Goal: Information Seeking & Learning: Learn about a topic

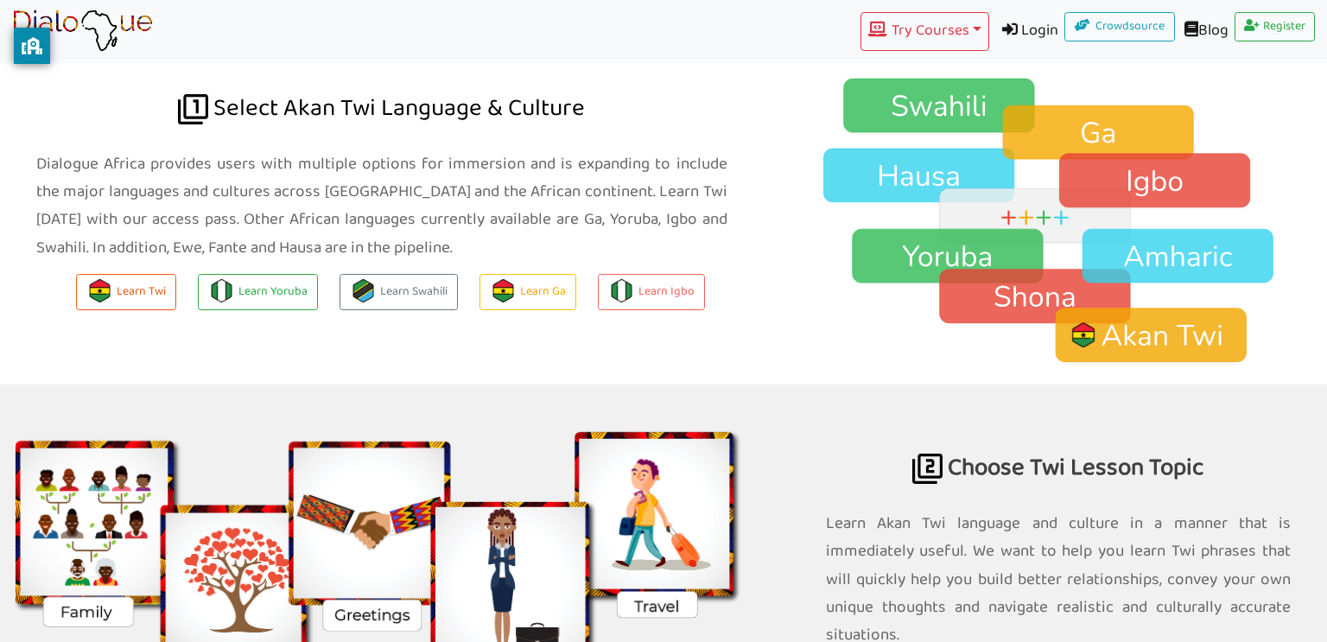
scroll to position [1213, 0]
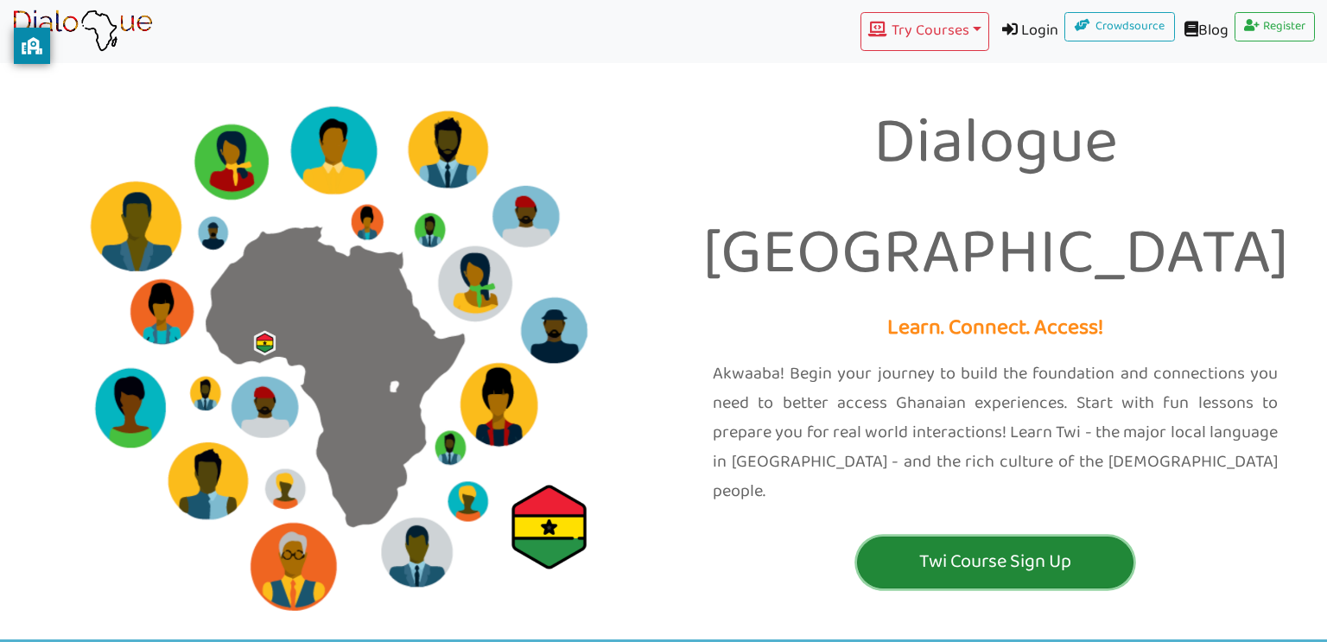
click at [923, 536] on button "Twi Course Sign Up" at bounding box center [995, 562] width 276 height 52
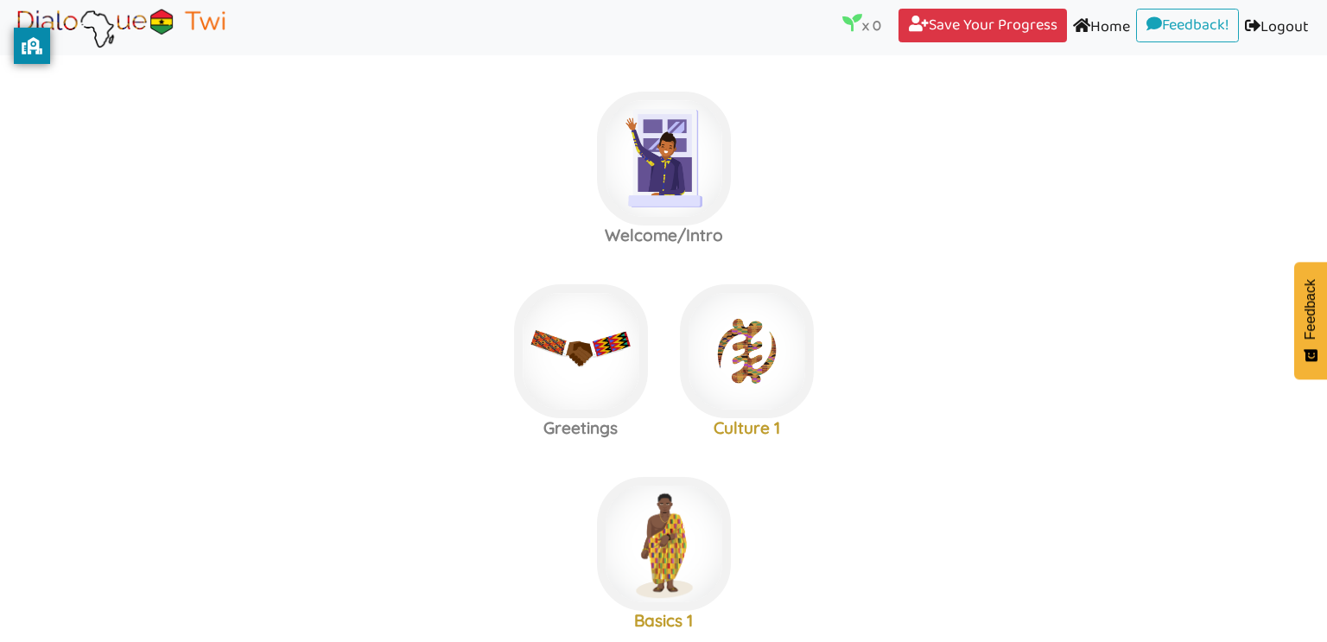
scroll to position [358, 0]
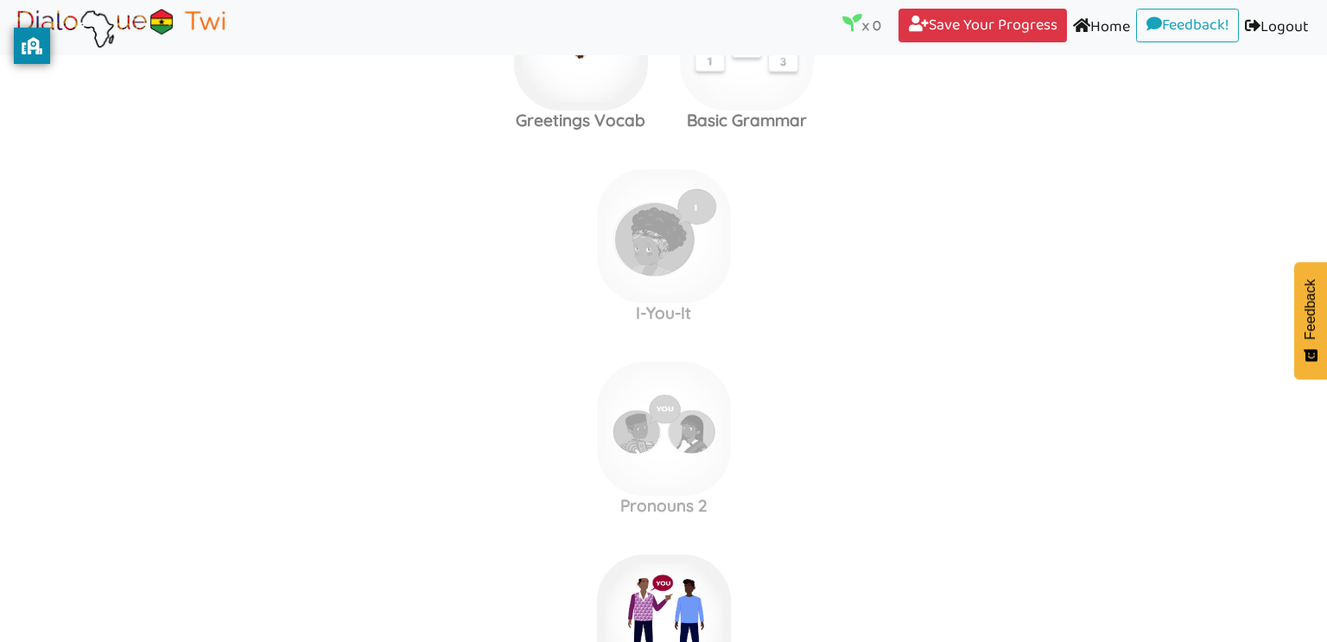
scroll to position [888, 0]
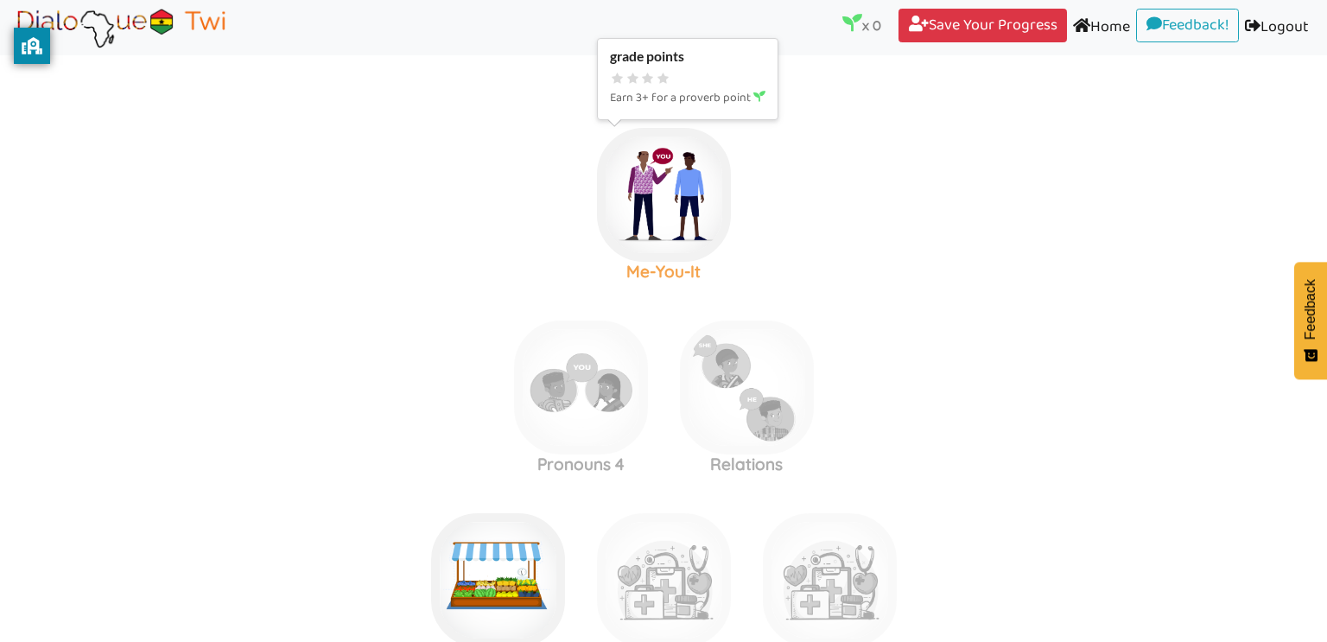
scroll to position [1315, 0]
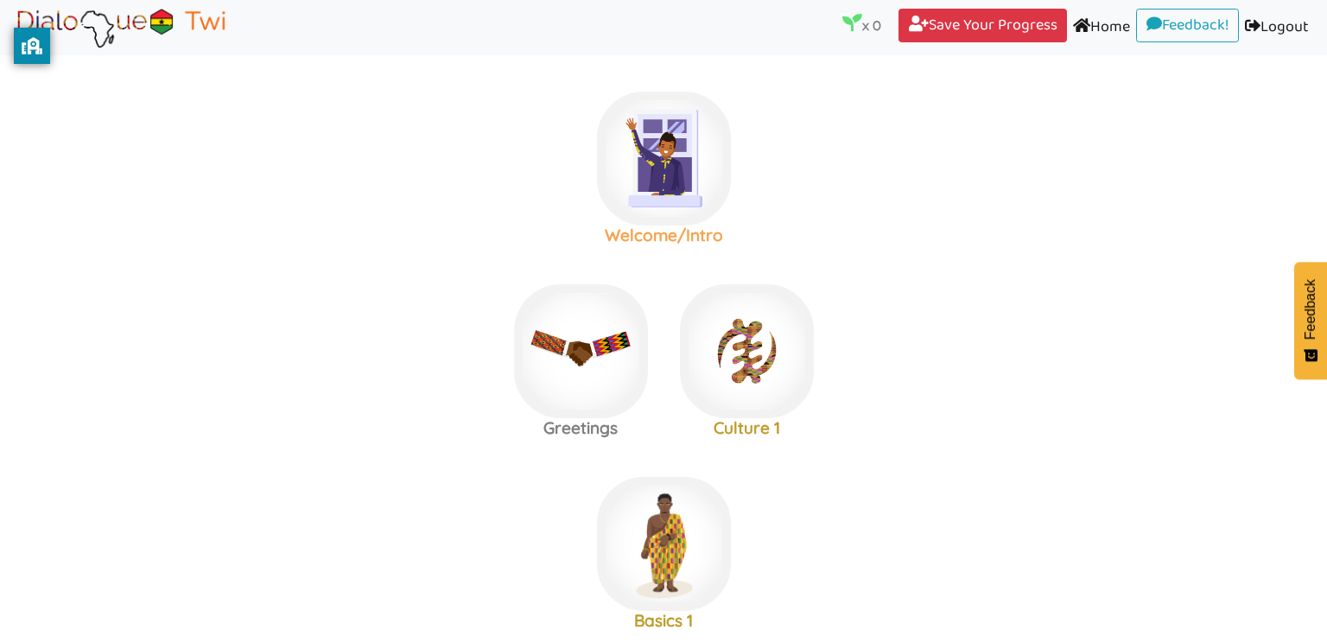
click at [625, 170] on img at bounding box center [664, 159] width 134 height 134
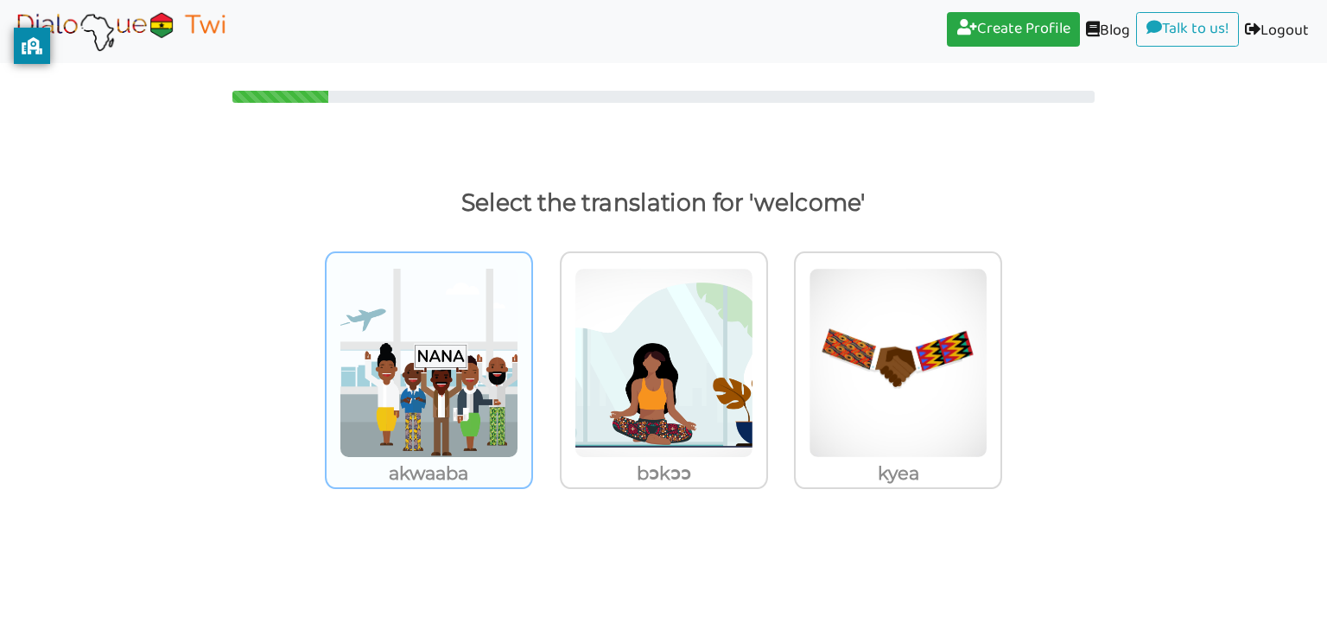
click at [488, 334] on img at bounding box center [428, 363] width 179 height 190
click at [531, 345] on input "akwaaba" at bounding box center [537, 351] width 13 height 13
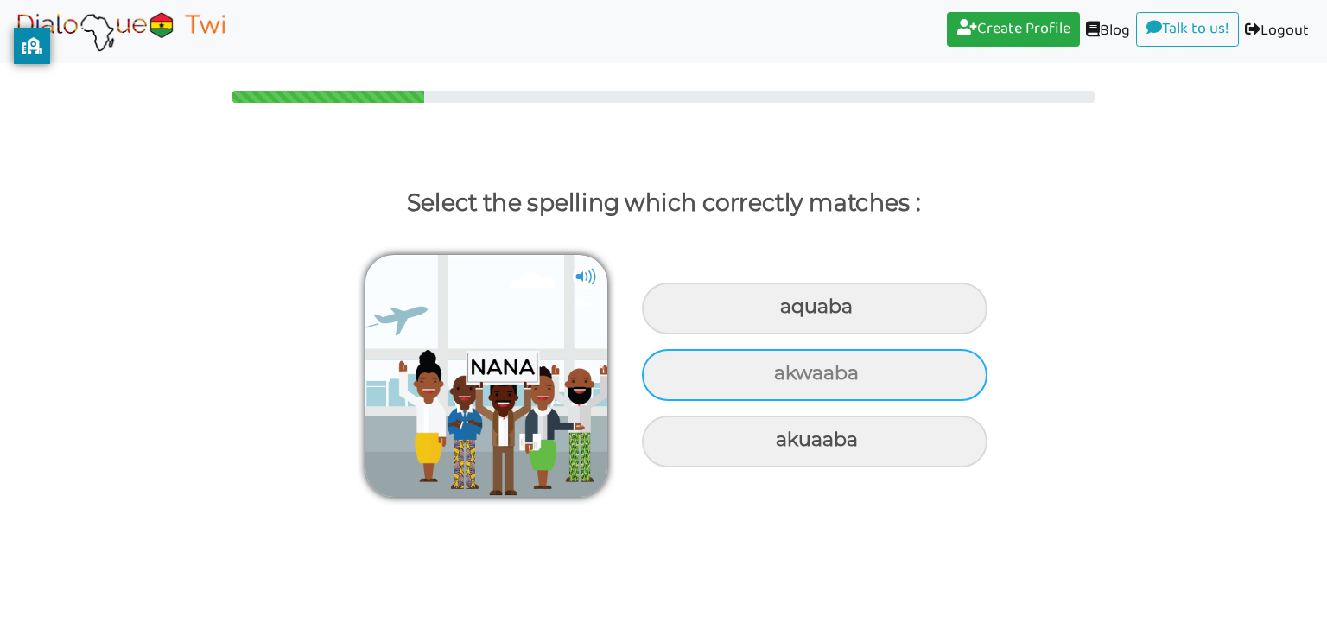
click at [821, 371] on div "akwaaba" at bounding box center [814, 375] width 345 height 52
click at [782, 371] on input "akwaaba" at bounding box center [775, 373] width 11 height 11
radio input "true"
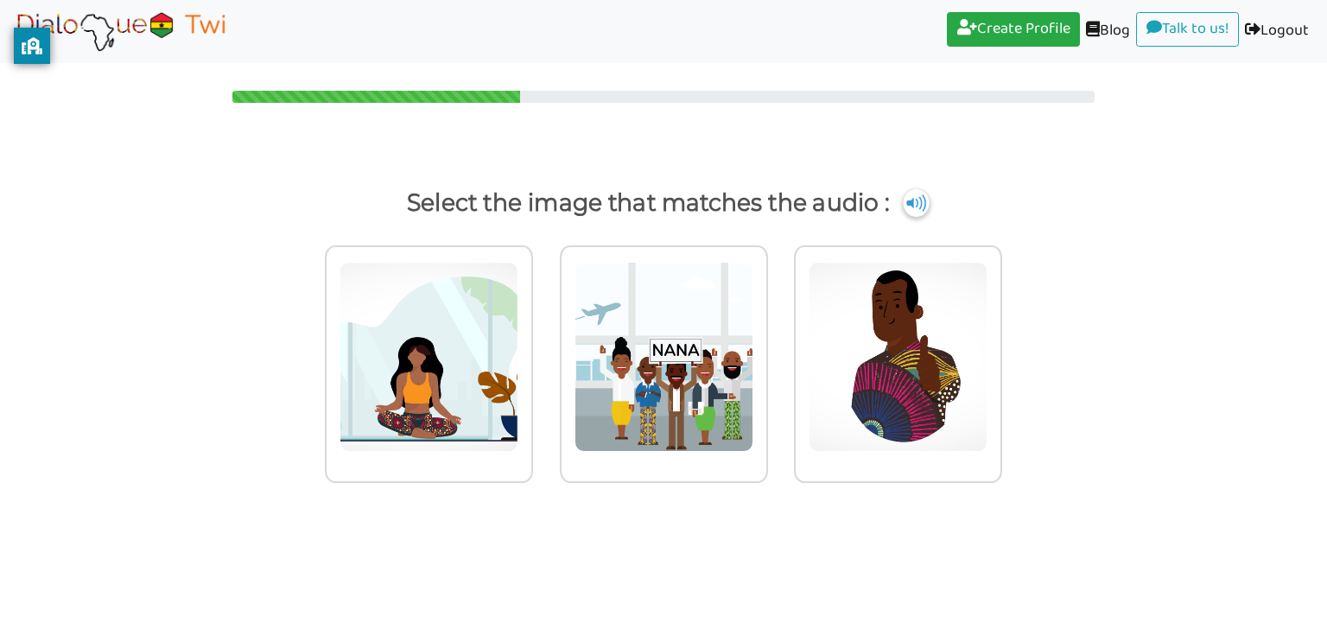
click at [921, 201] on img at bounding box center [916, 203] width 26 height 28
click at [724, 315] on img at bounding box center [663, 357] width 179 height 190
click at [766, 339] on input "radio" at bounding box center [772, 345] width 13 height 13
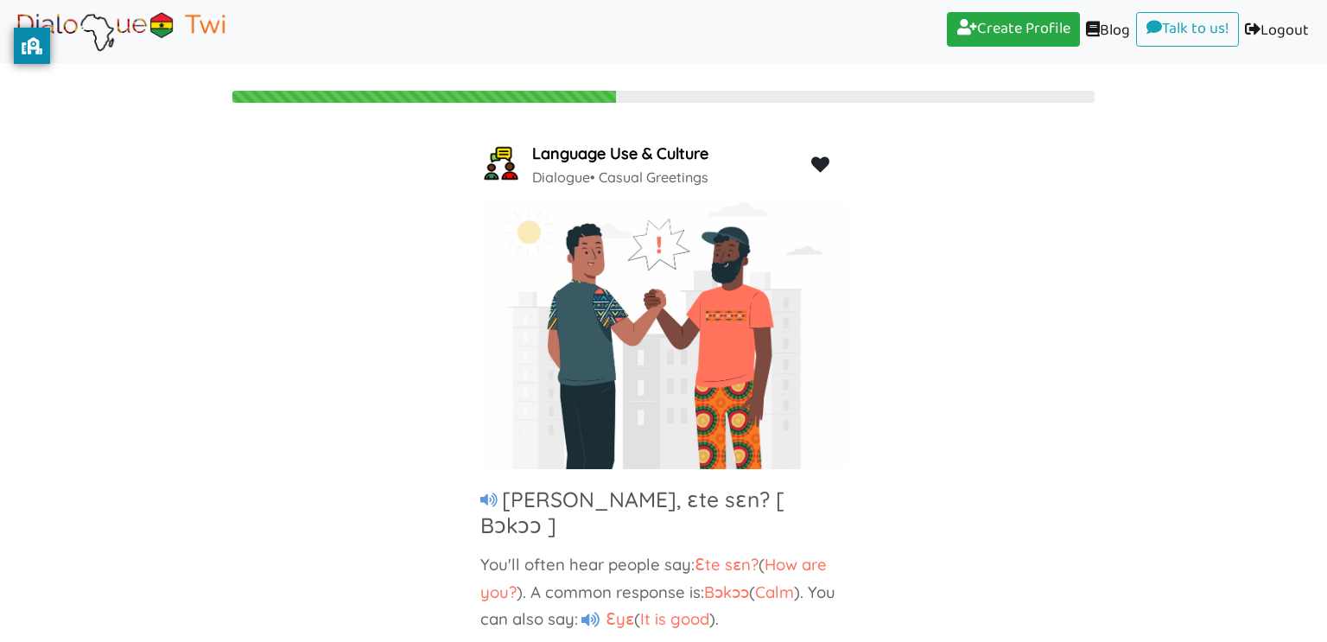
scroll to position [31, 0]
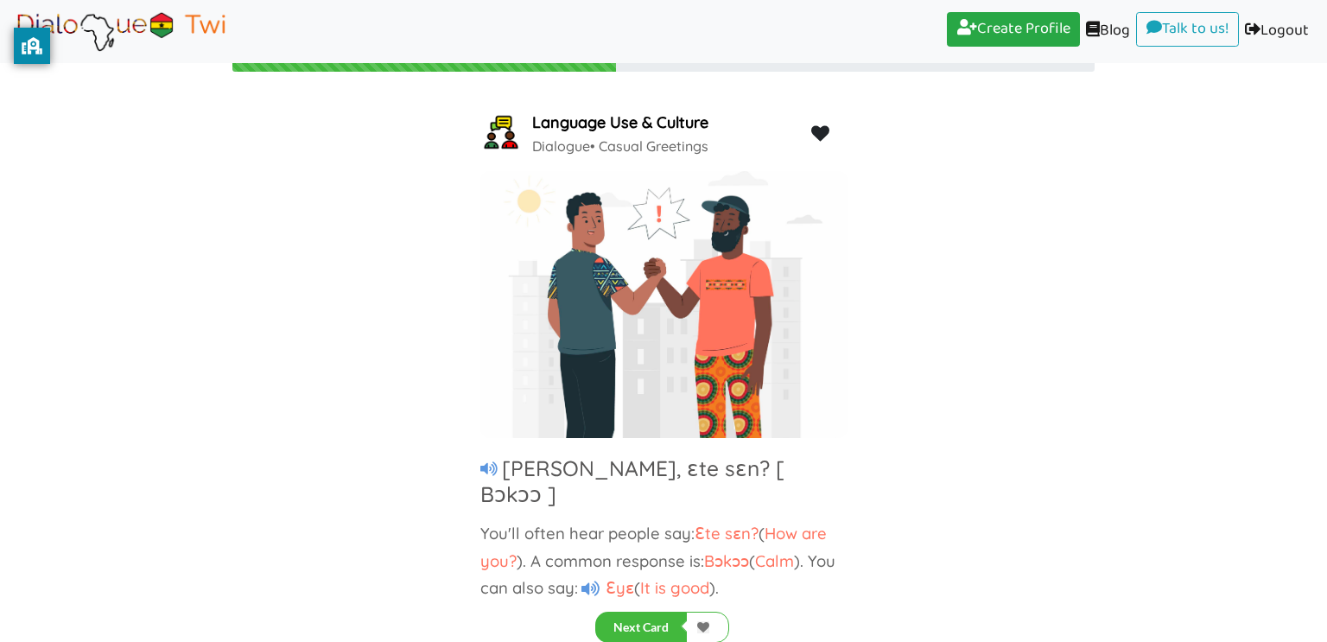
click at [599, 580] on icon at bounding box center [590, 588] width 18 height 16
click at [637, 625] on button "Next Card" at bounding box center [641, 626] width 92 height 31
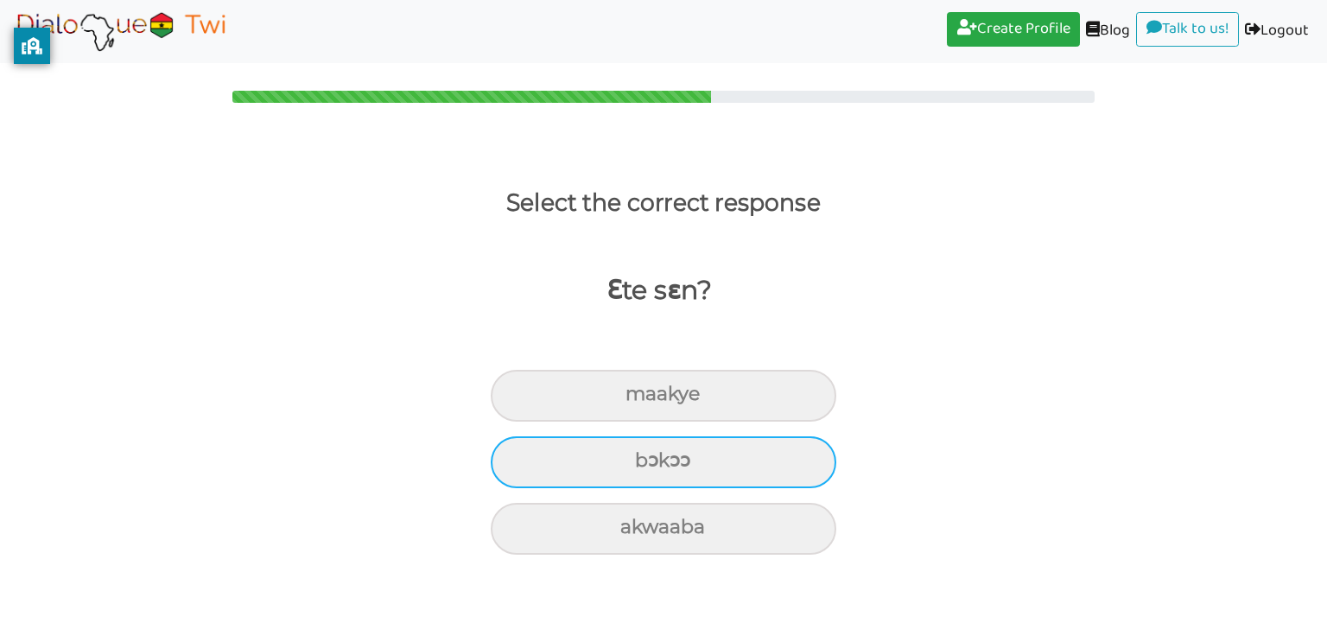
click at [676, 482] on div "bɔkɔɔ" at bounding box center [663, 462] width 345 height 52
click at [648, 466] on input "bɔkɔɔ" at bounding box center [642, 460] width 11 height 11
radio input "true"
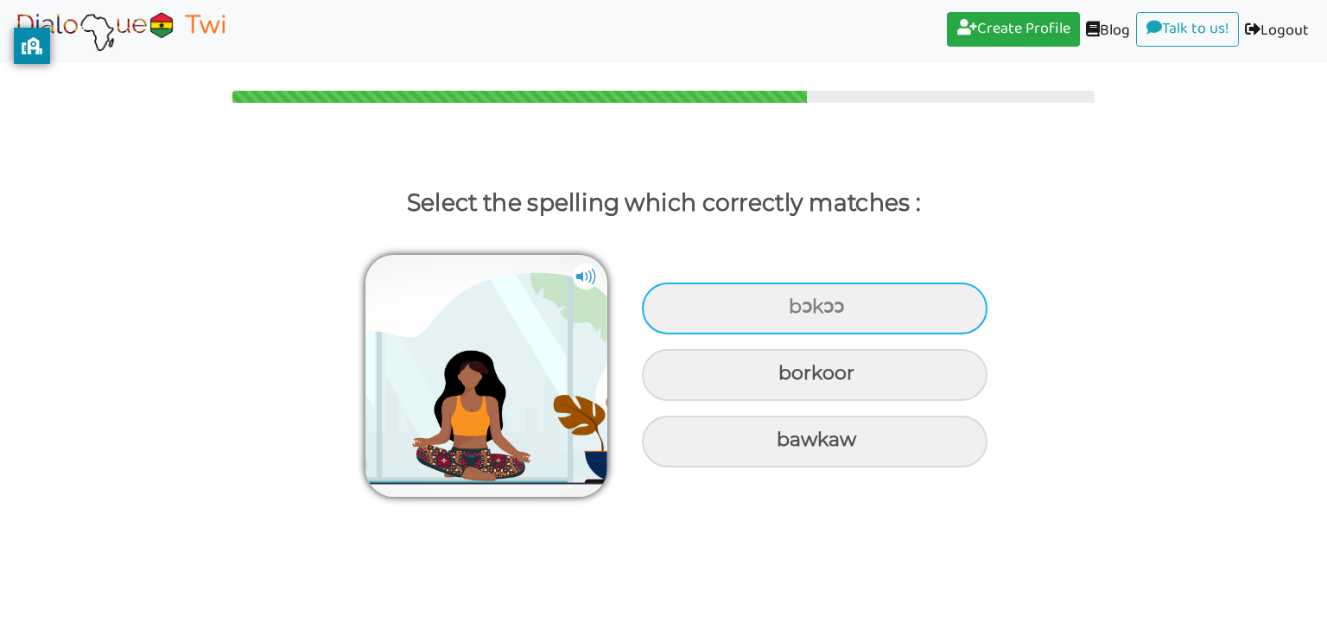
click at [815, 312] on div "bɔkɔɔ" at bounding box center [814, 308] width 345 height 52
click at [796, 312] on input "bɔkɔɔ" at bounding box center [790, 306] width 11 height 11
radio input "true"
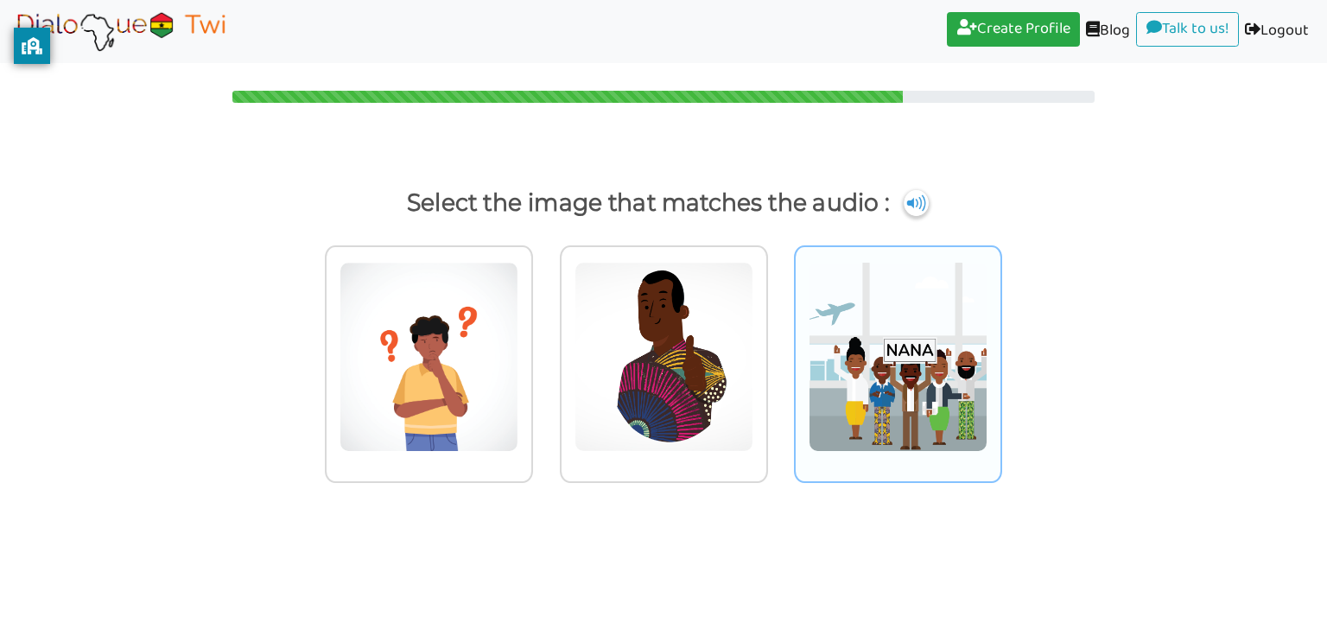
click at [879, 395] on img at bounding box center [897, 357] width 179 height 190
click at [1000, 352] on input "radio" at bounding box center [1006, 345] width 13 height 13
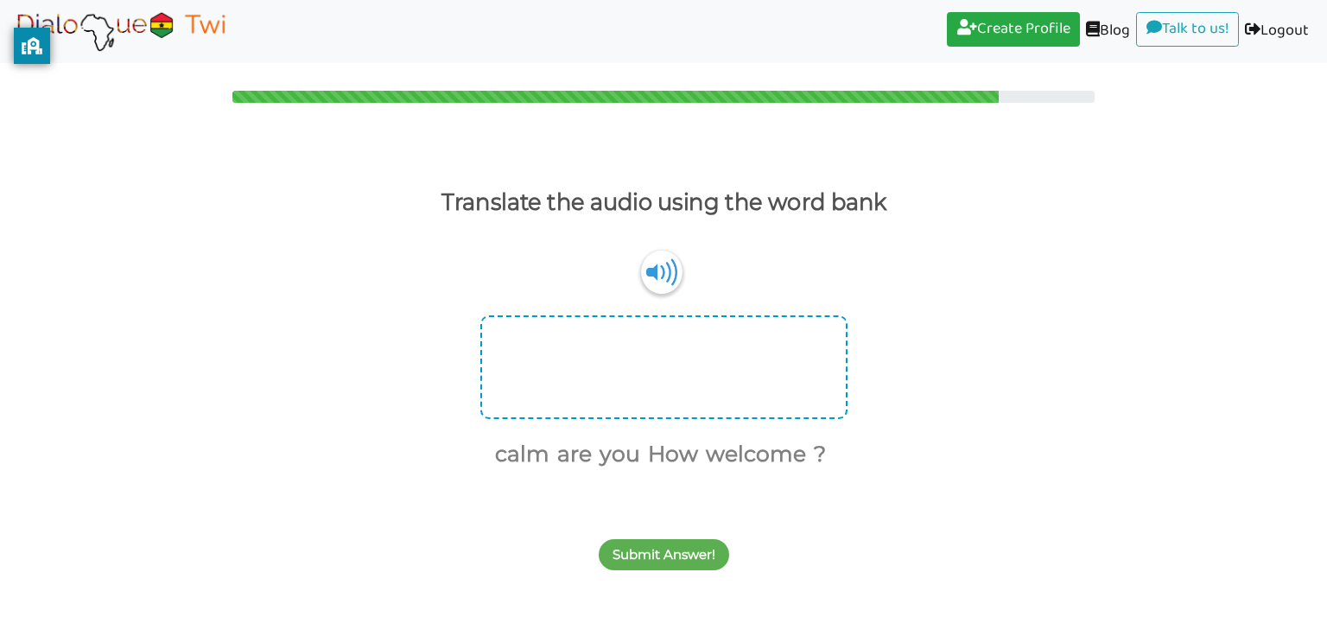
click at [694, 387] on div at bounding box center [663, 367] width 367 height 104
click at [650, 286] on img at bounding box center [660, 272] width 41 height 44
click at [665, 362] on div at bounding box center [663, 367] width 367 height 104
click at [672, 332] on div at bounding box center [663, 367] width 367 height 104
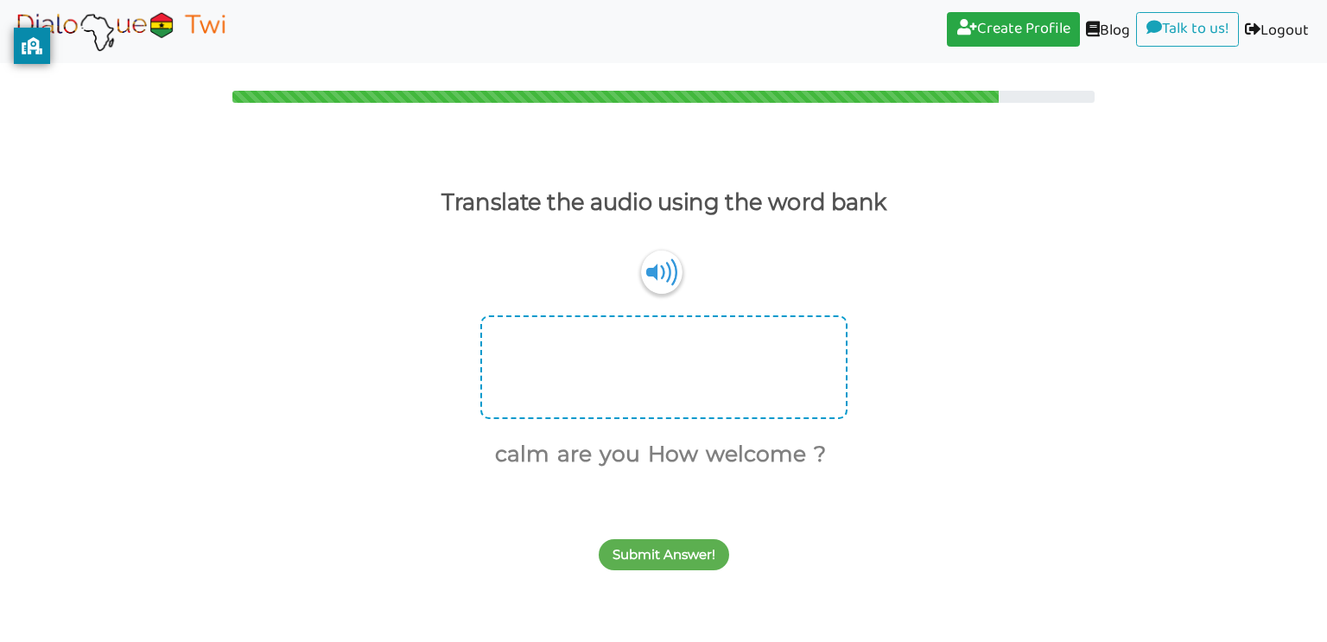
click at [629, 371] on div at bounding box center [663, 367] width 367 height 104
click at [655, 452] on button "How" at bounding box center [670, 454] width 56 height 33
drag, startPoint x: 673, startPoint y: 332, endPoint x: 710, endPoint y: 494, distance: 166.6
click at [710, 494] on div "Translate the audio using the word bank Ɛte sɛn ? How calm are you welcome ? Su…" at bounding box center [663, 362] width 1327 height 433
click at [662, 343] on button "How" at bounding box center [659, 339] width 56 height 33
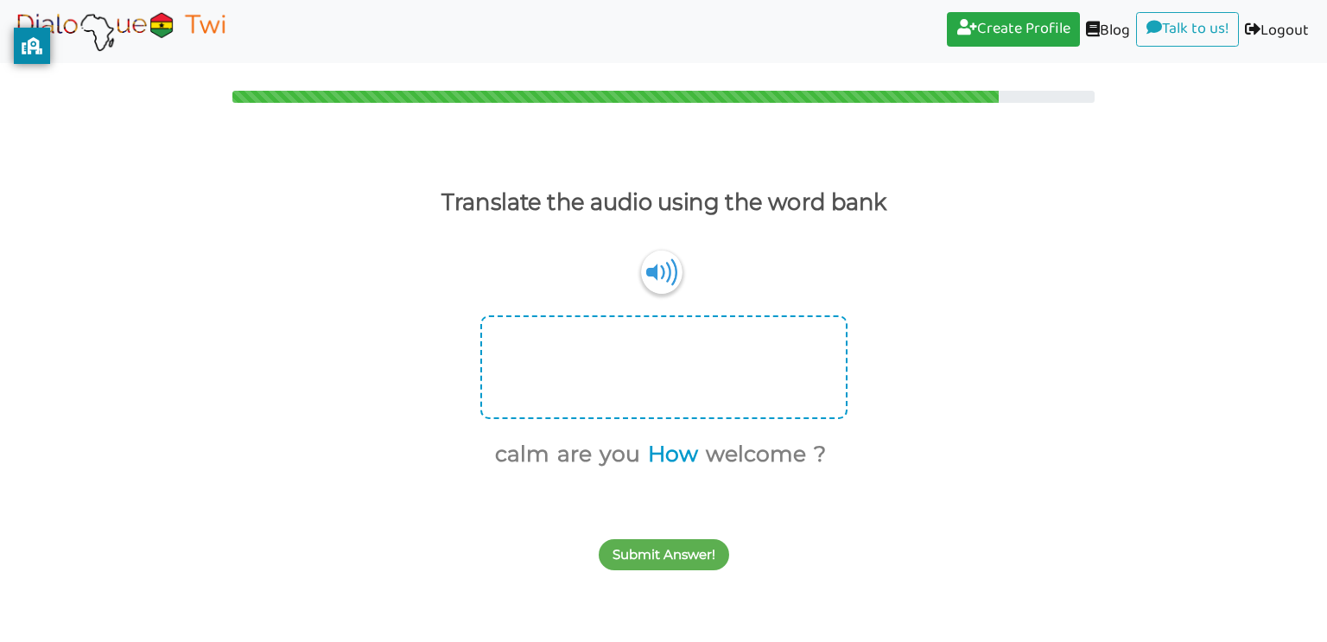
click at [681, 451] on button "How" at bounding box center [670, 454] width 56 height 33
click at [613, 457] on button "are" at bounding box center [600, 454] width 41 height 33
click at [624, 455] on button "you" at bounding box center [624, 454] width 47 height 33
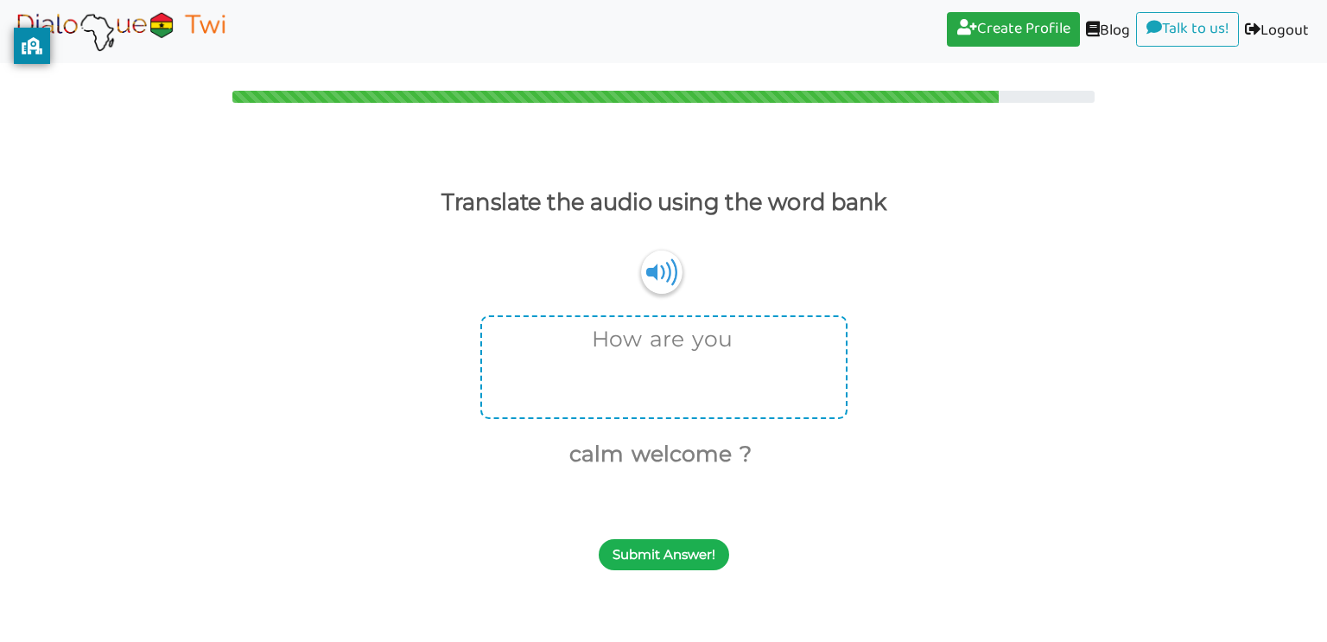
click at [669, 560] on button "Submit Answer!" at bounding box center [664, 554] width 130 height 31
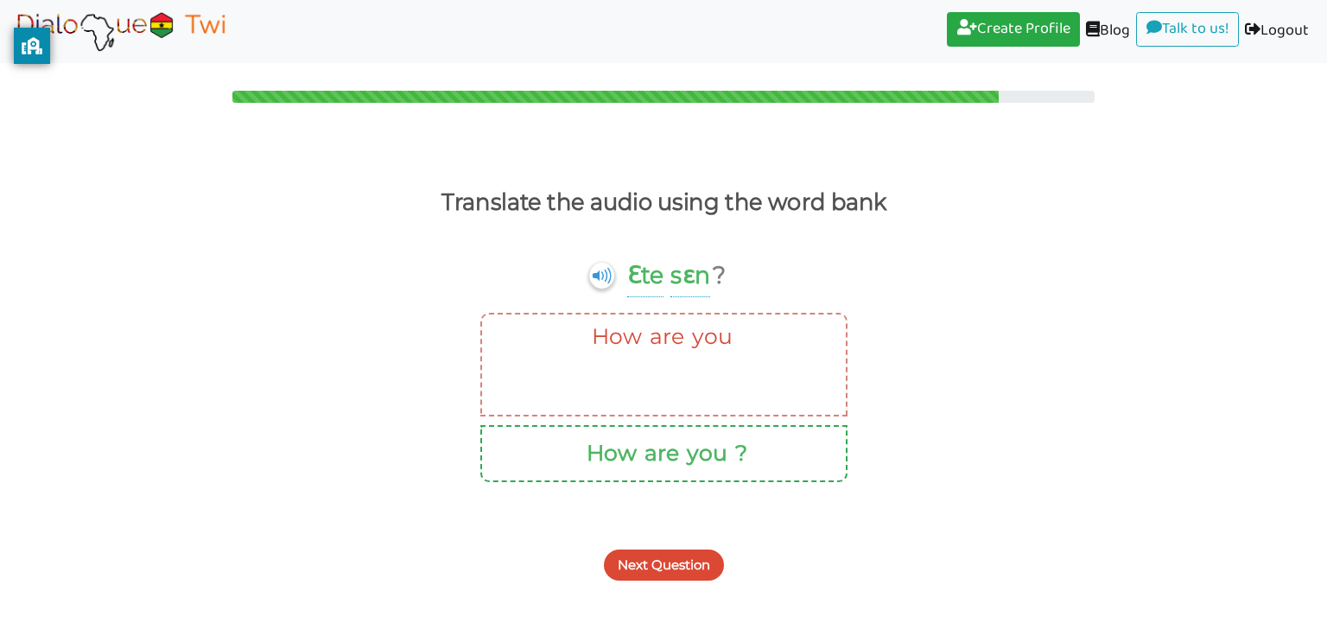
click at [646, 341] on button "are" at bounding box center [663, 336] width 41 height 33
click at [649, 344] on button "How" at bounding box center [635, 336] width 56 height 33
click at [649, 344] on button "you" at bounding box center [659, 336] width 47 height 33
click at [616, 453] on button "How" at bounding box center [608, 453] width 56 height 33
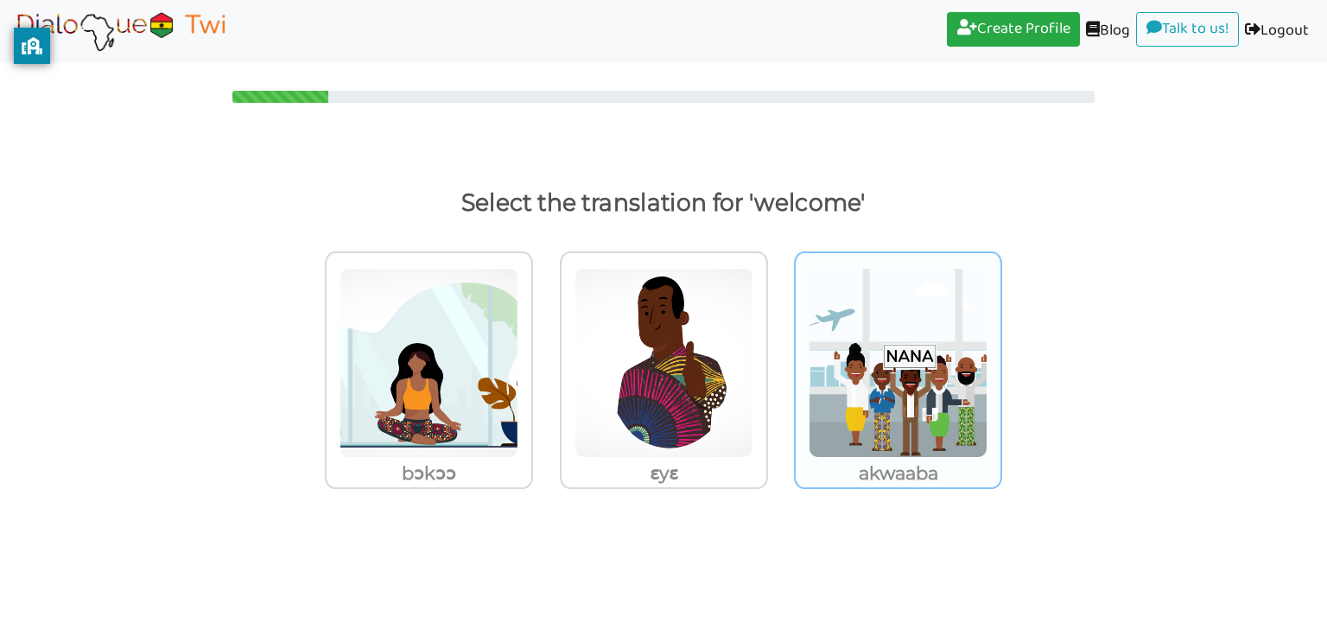
click at [872, 372] on img at bounding box center [897, 363] width 179 height 190
click at [1000, 358] on input "akwaaba" at bounding box center [1006, 351] width 13 height 13
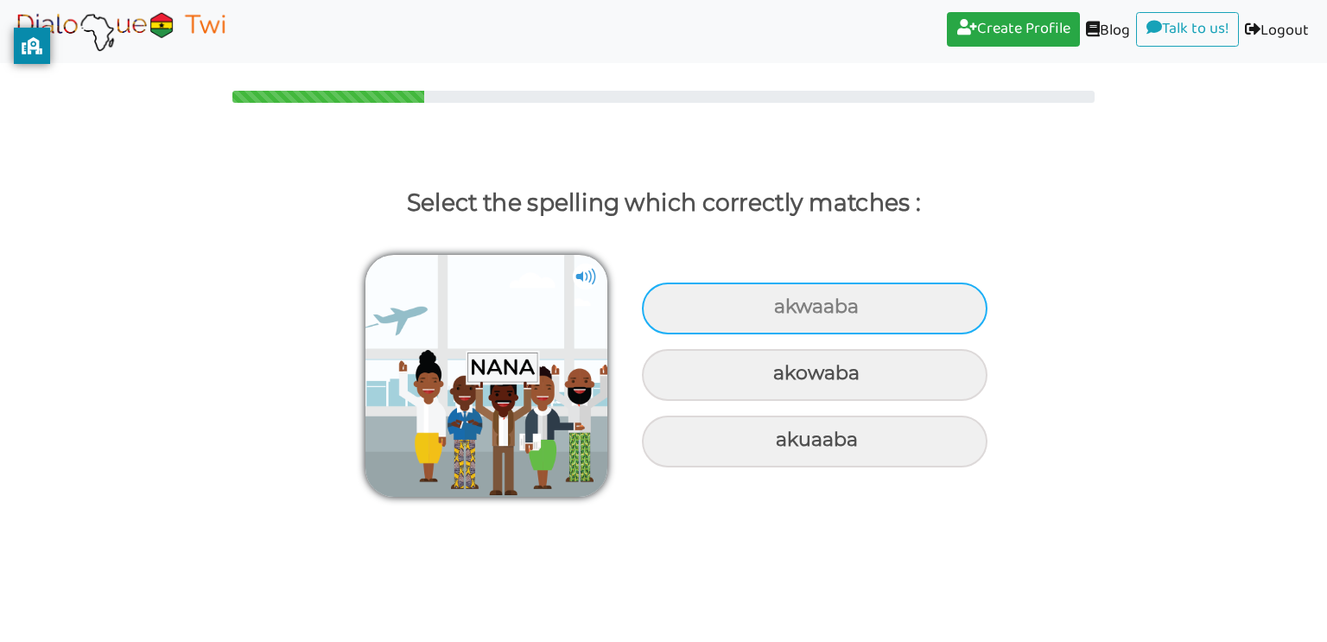
click at [758, 293] on div "akwaaba" at bounding box center [814, 308] width 345 height 52
click at [770, 301] on input "akwaaba" at bounding box center [775, 306] width 11 height 11
radio input "true"
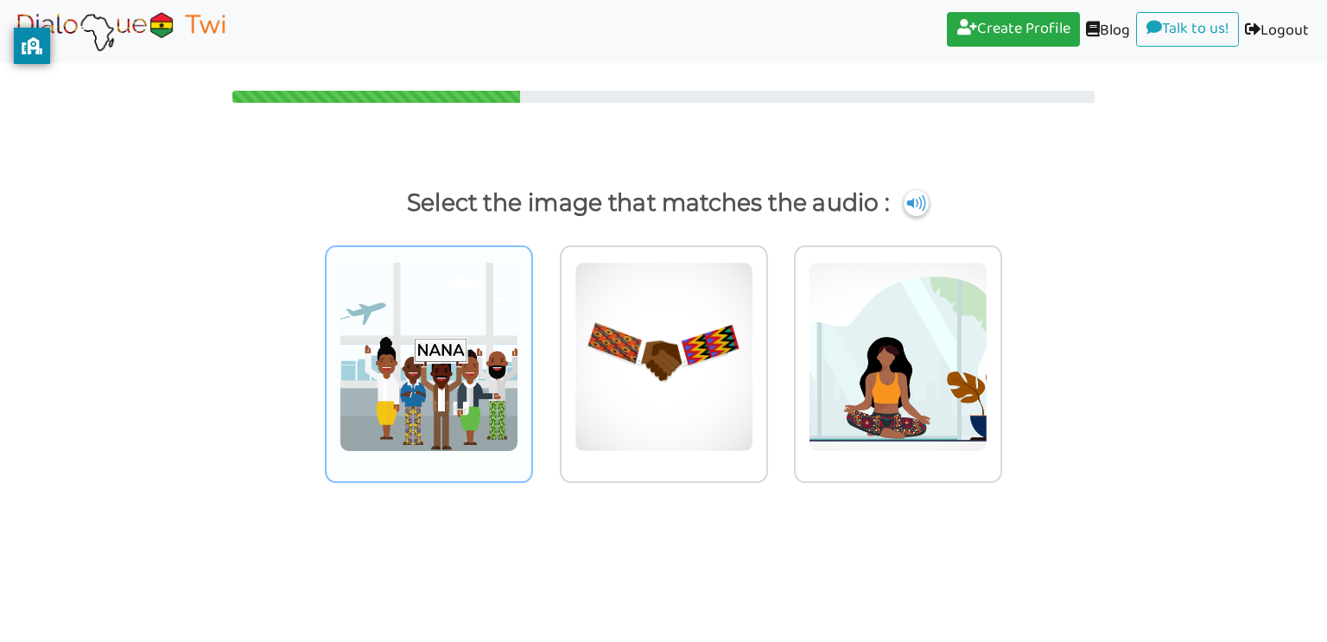
click at [501, 352] on img at bounding box center [428, 357] width 179 height 190
click at [531, 352] on input "radio" at bounding box center [537, 345] width 13 height 13
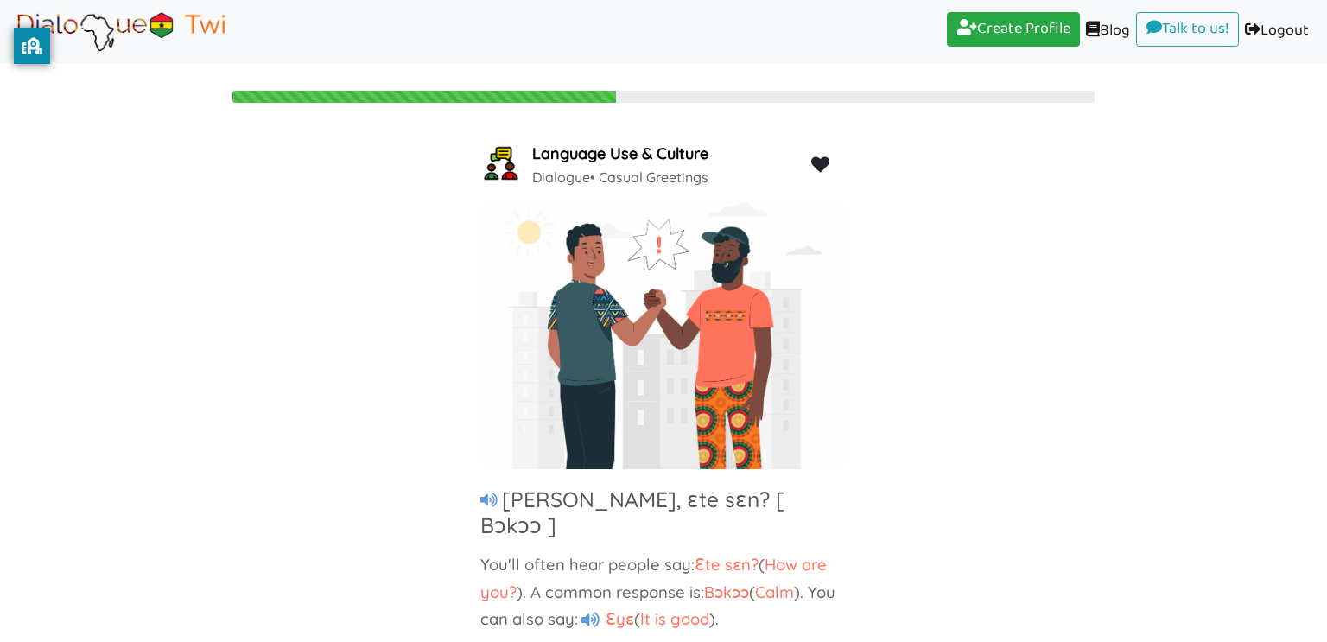
scroll to position [31, 0]
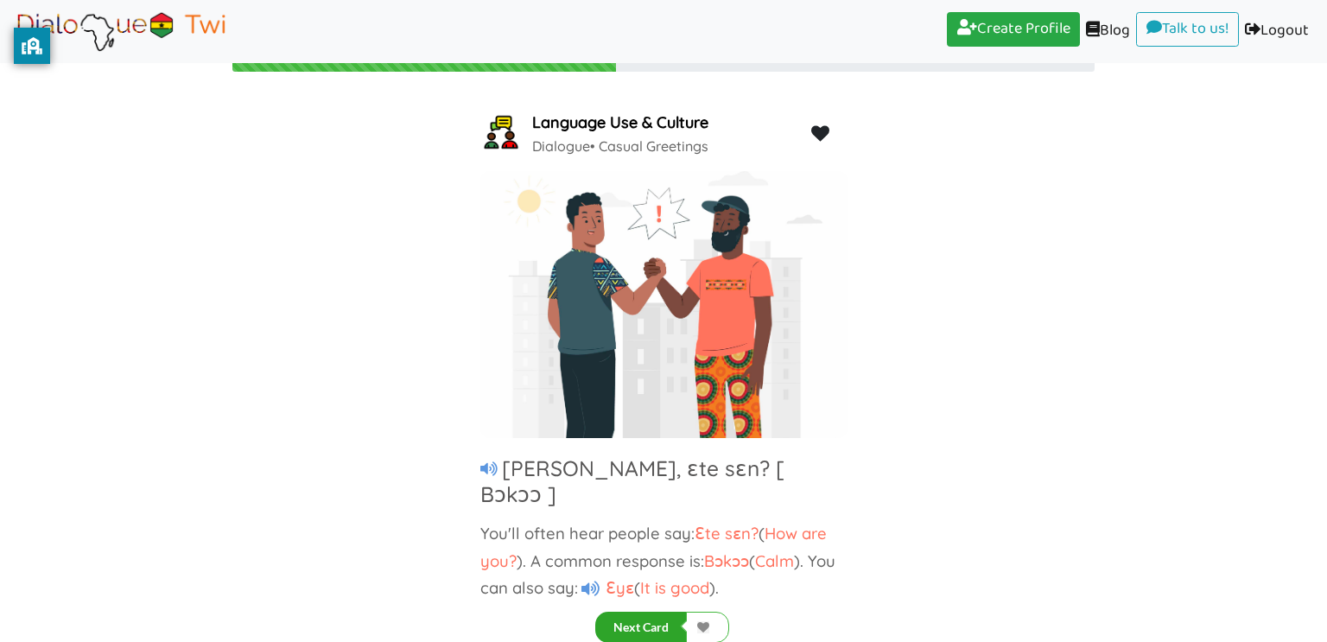
click at [649, 622] on button "Next Card" at bounding box center [641, 626] width 92 height 31
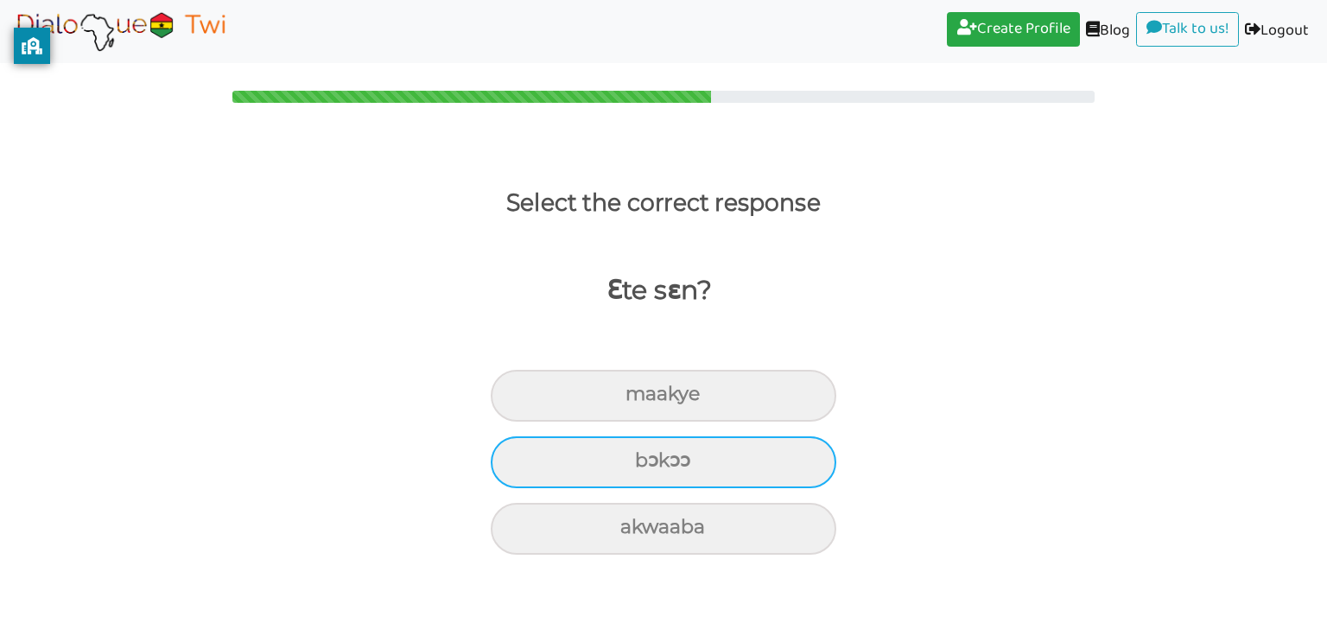
click at [706, 479] on div "bɔkɔɔ" at bounding box center [663, 462] width 345 height 52
click at [648, 466] on input "bɔkɔɔ" at bounding box center [642, 460] width 11 height 11
radio input "true"
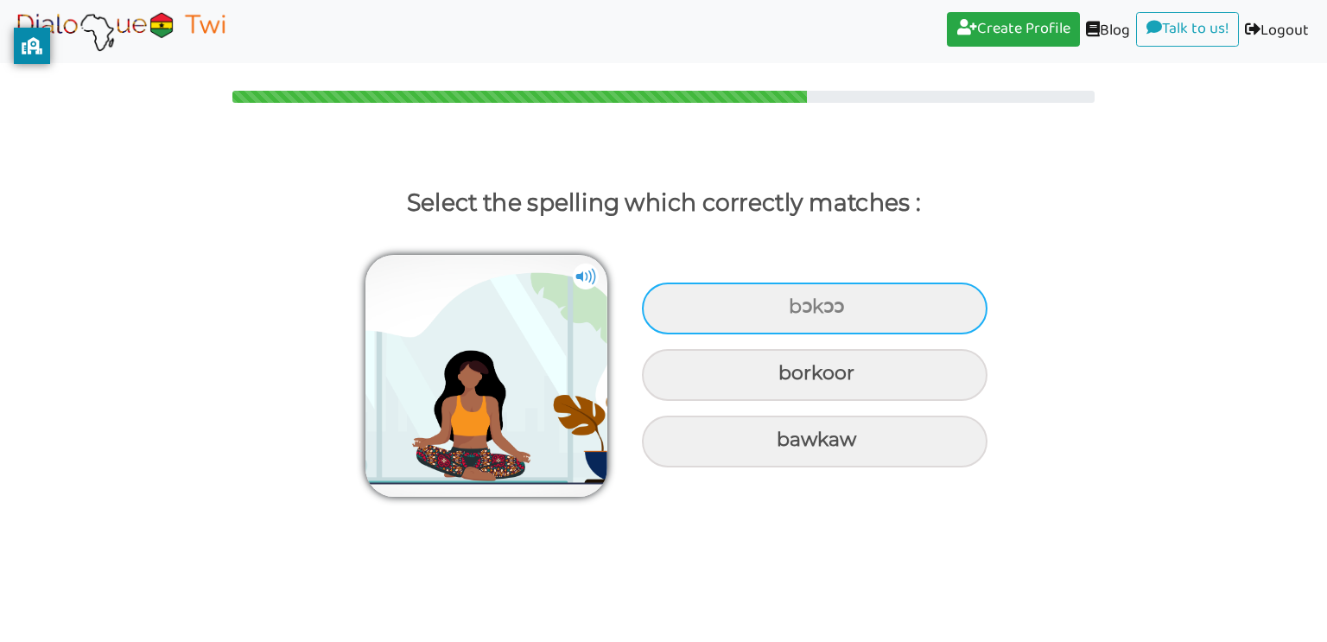
click at [871, 307] on div "bɔkɔɔ" at bounding box center [814, 308] width 345 height 52
click at [796, 307] on input "bɔkɔɔ" at bounding box center [790, 306] width 11 height 11
radio input "true"
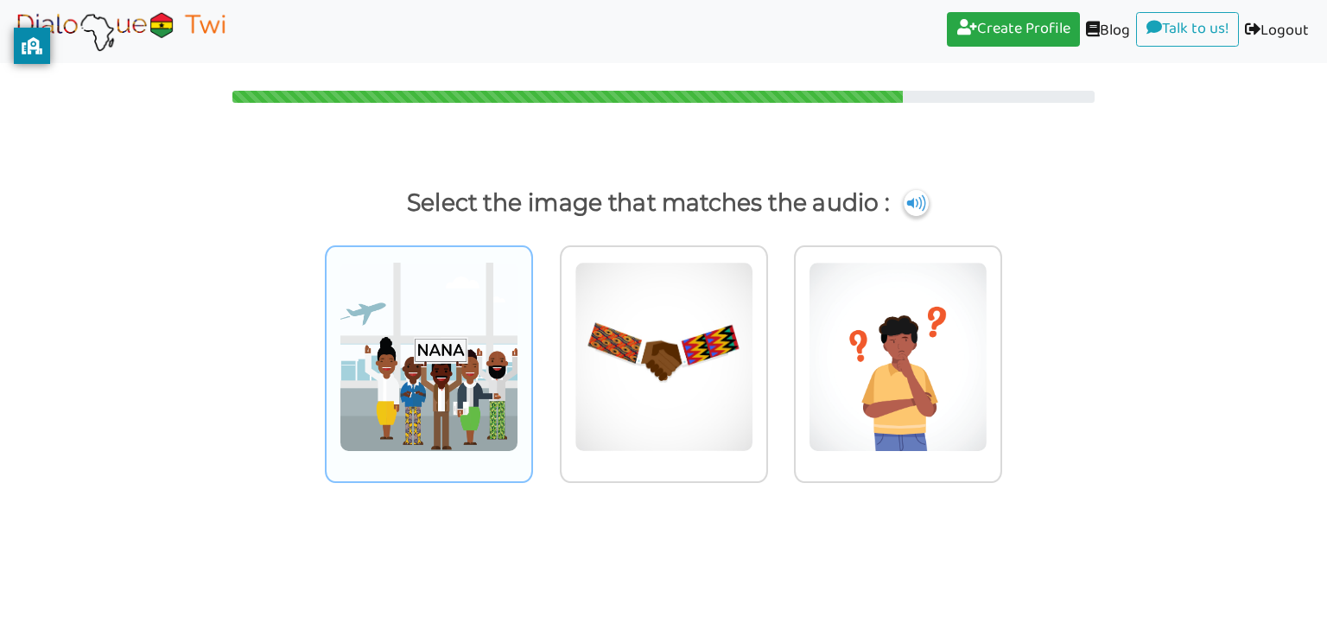
click at [467, 363] on img at bounding box center [428, 357] width 179 height 190
click at [531, 352] on input "radio" at bounding box center [537, 345] width 13 height 13
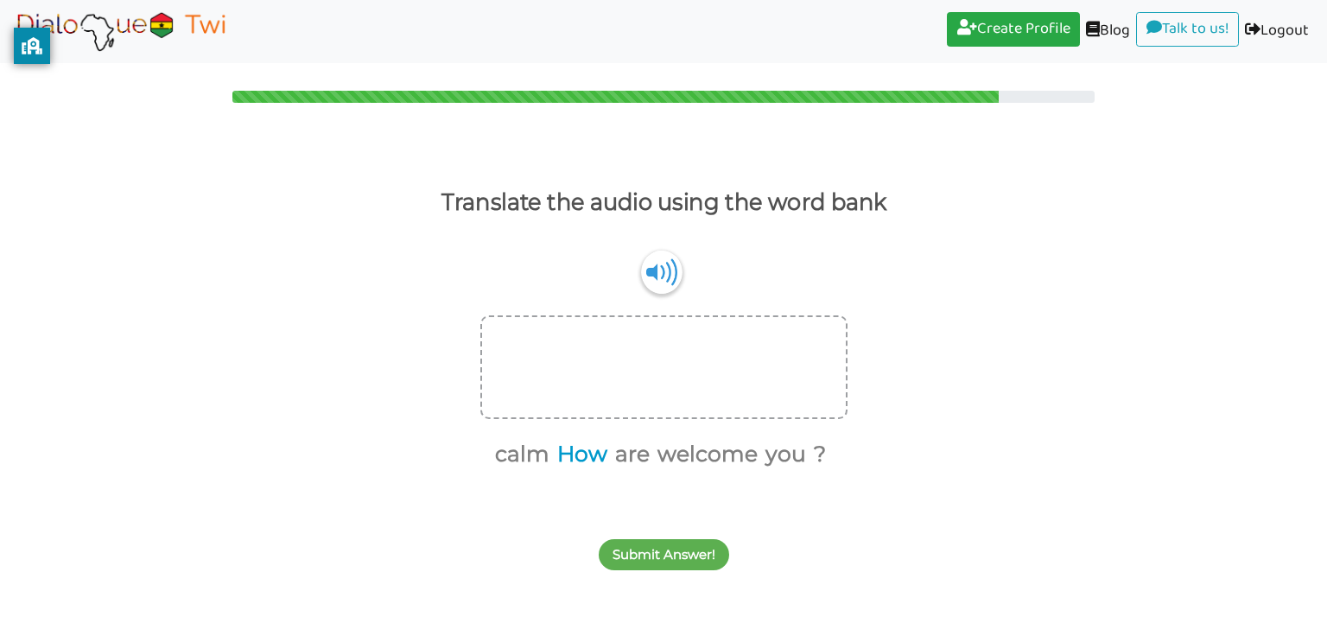
click at [594, 451] on button "How" at bounding box center [579, 454] width 56 height 33
click at [612, 453] on button "are" at bounding box center [600, 454] width 41 height 33
click at [727, 447] on button "you" at bounding box center [732, 454] width 47 height 33
click at [744, 447] on button "?" at bounding box center [742, 454] width 18 height 33
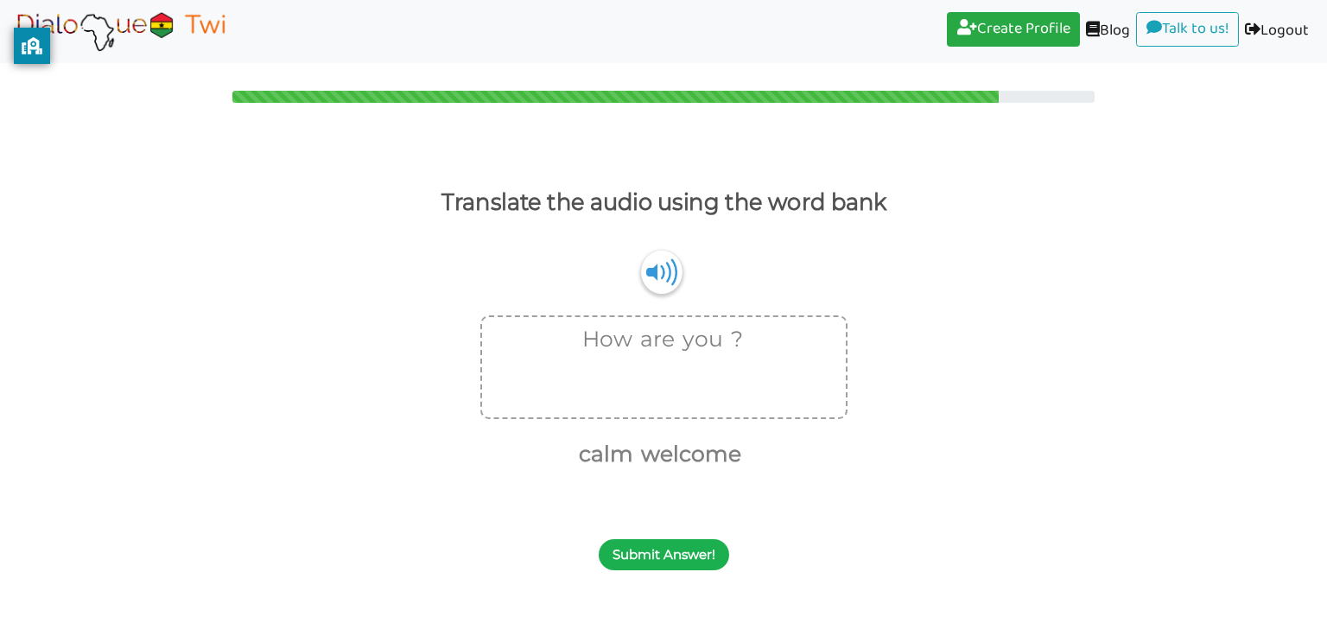
click at [628, 560] on button "Submit Answer!" at bounding box center [664, 554] width 130 height 31
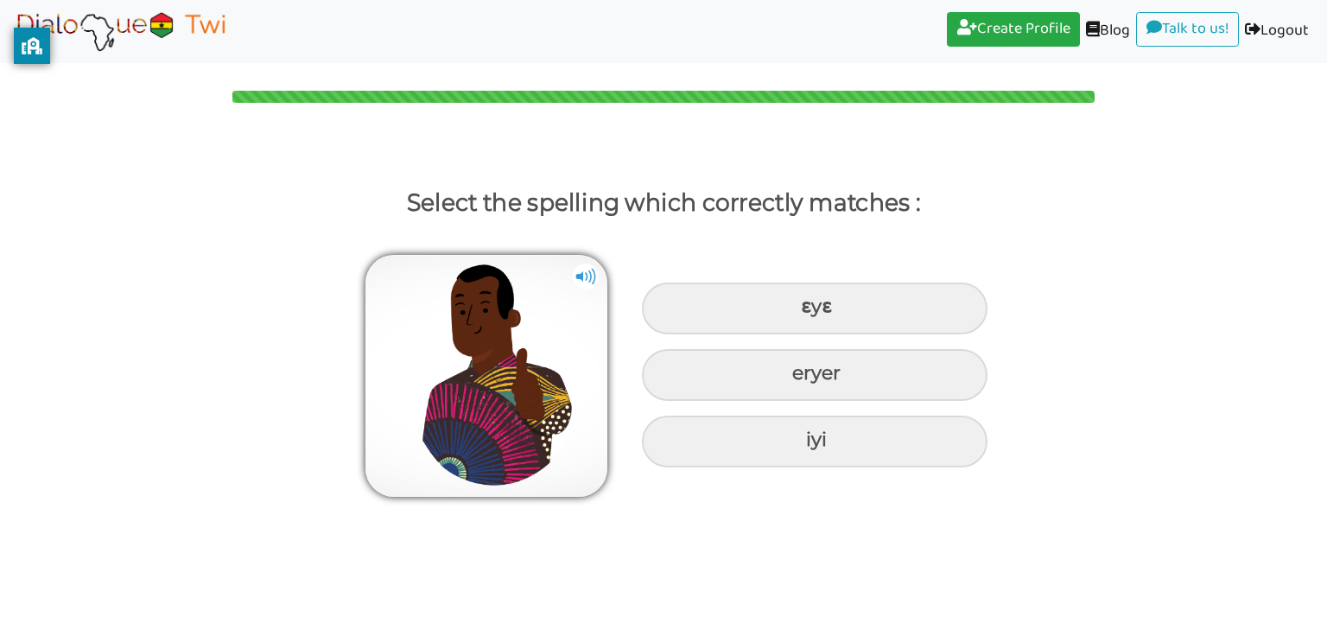
click at [746, 335] on div "ɛyɛ eryer iyi" at bounding box center [814, 374] width 363 height 200
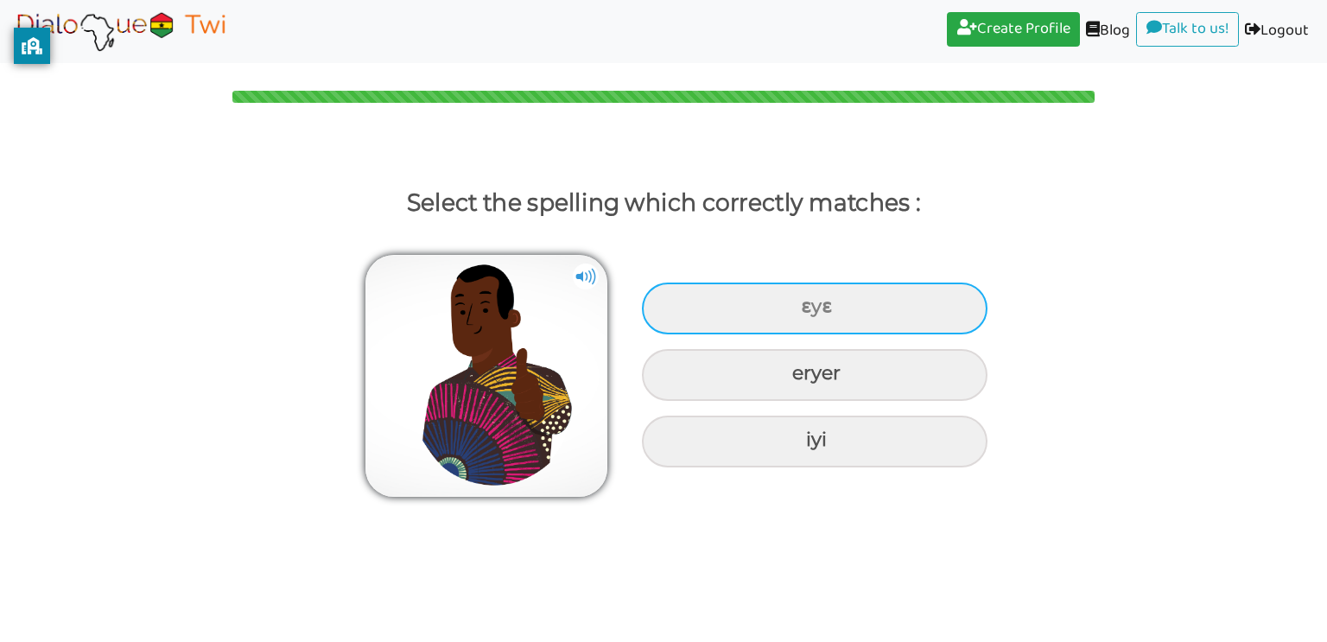
click at [751, 326] on div "ɛyɛ" at bounding box center [814, 308] width 345 height 52
click at [797, 313] on input "ɛyɛ" at bounding box center [802, 306] width 11 height 11
radio input "true"
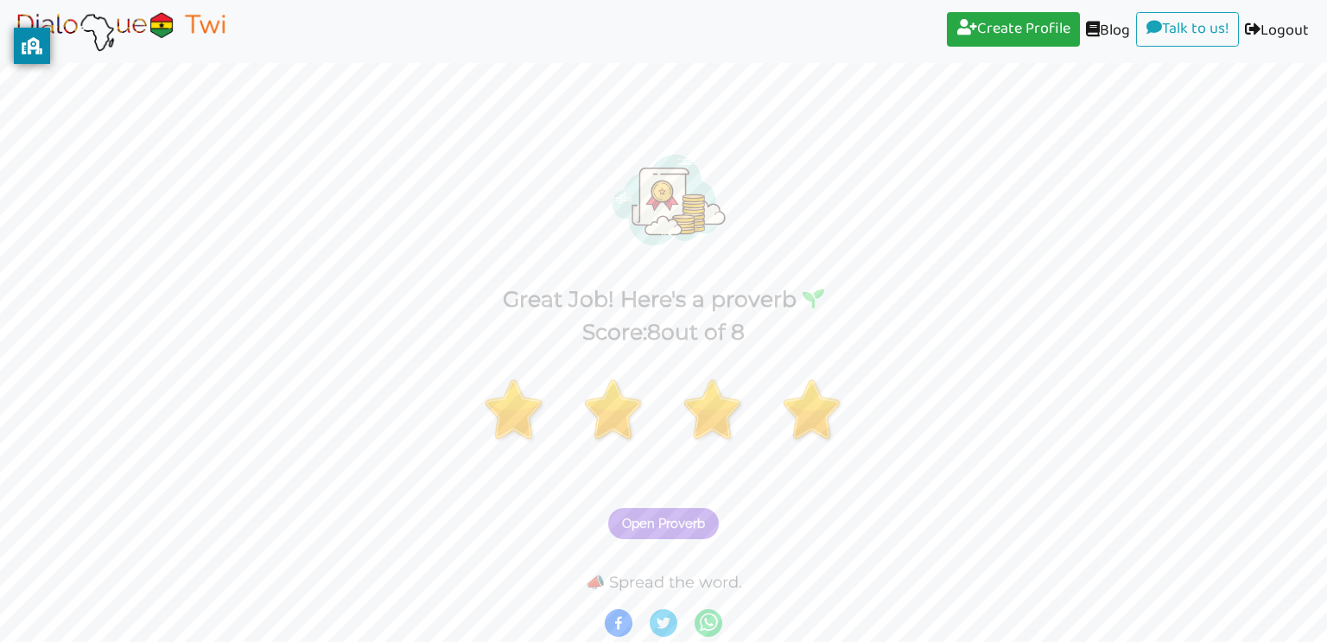
click at [668, 528] on span "Open Proverb" at bounding box center [663, 524] width 83 height 16
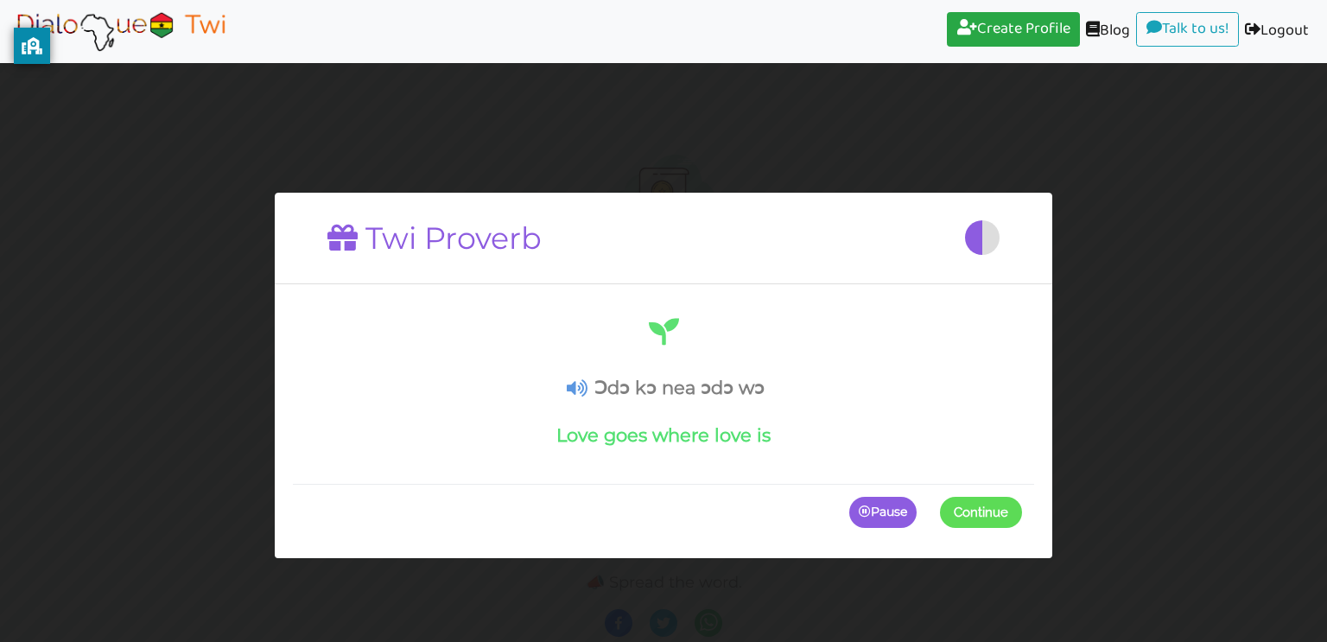
click at [903, 513] on p "Pause" at bounding box center [882, 512] width 67 height 31
click at [573, 385] on icon at bounding box center [577, 388] width 21 height 18
